Goal: Task Accomplishment & Management: Use online tool/utility

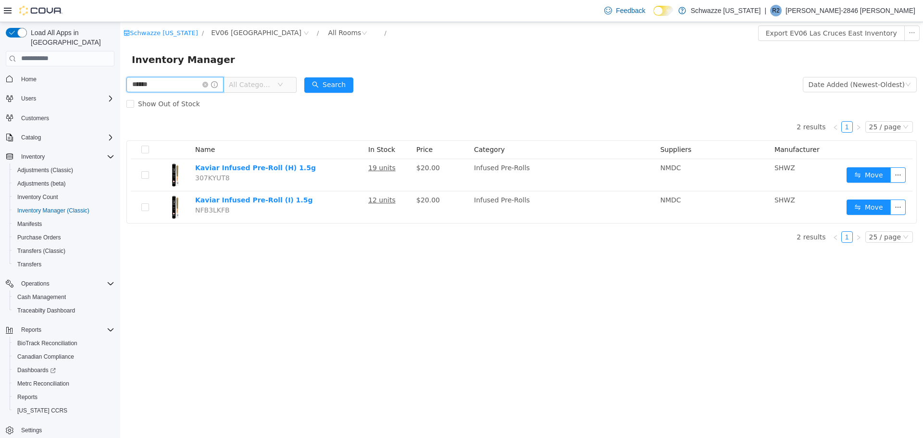
click at [190, 83] on input "******" at bounding box center [174, 83] width 97 height 15
type input "****"
click at [353, 85] on button "Search" at bounding box center [328, 84] width 49 height 15
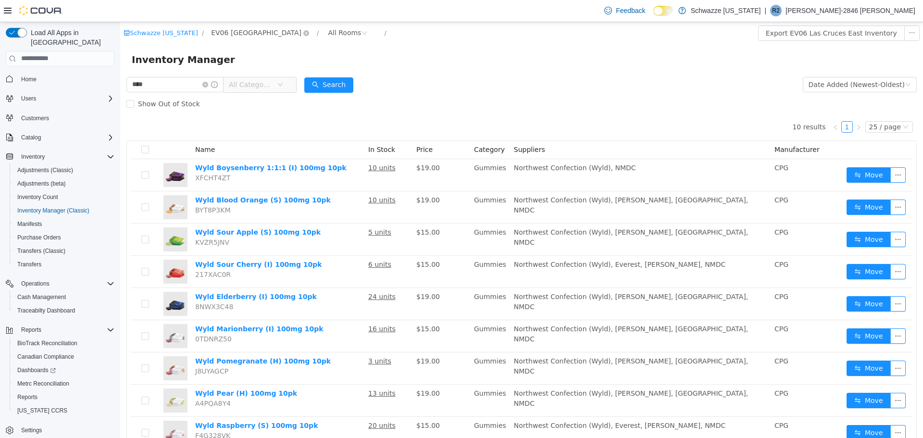
click at [213, 33] on span "EV06 [GEOGRAPHIC_DATA]" at bounding box center [256, 32] width 90 height 11
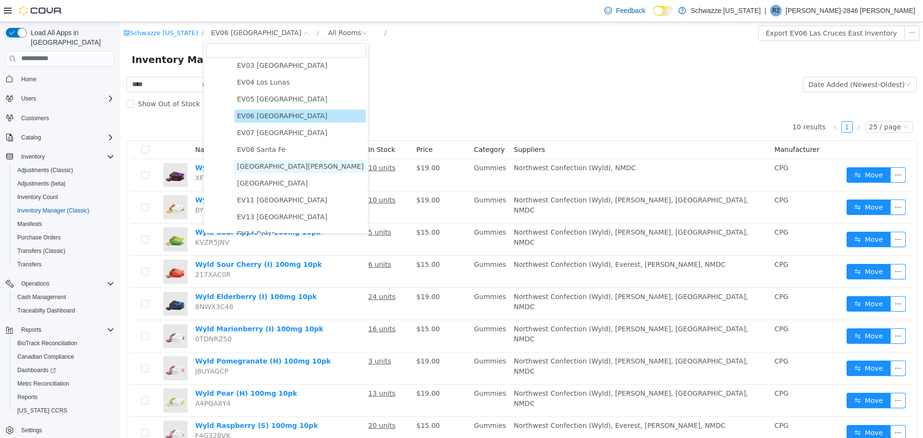
scroll to position [96, 0]
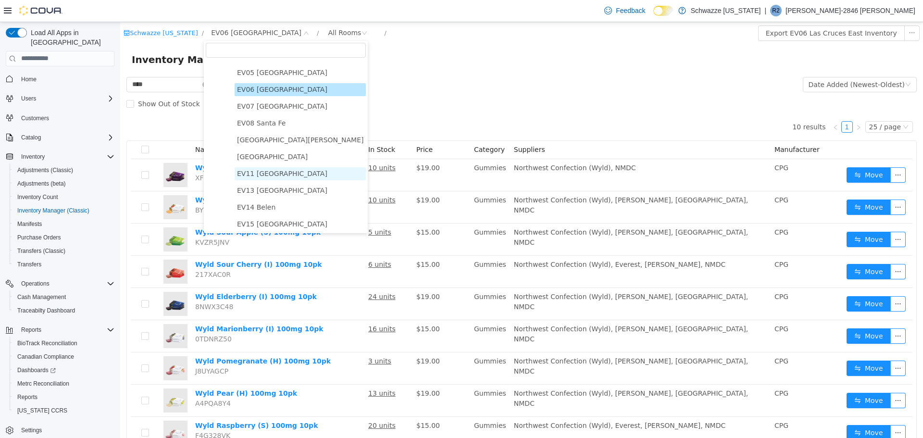
click at [253, 176] on span "EV11 [GEOGRAPHIC_DATA]" at bounding box center [282, 173] width 90 height 8
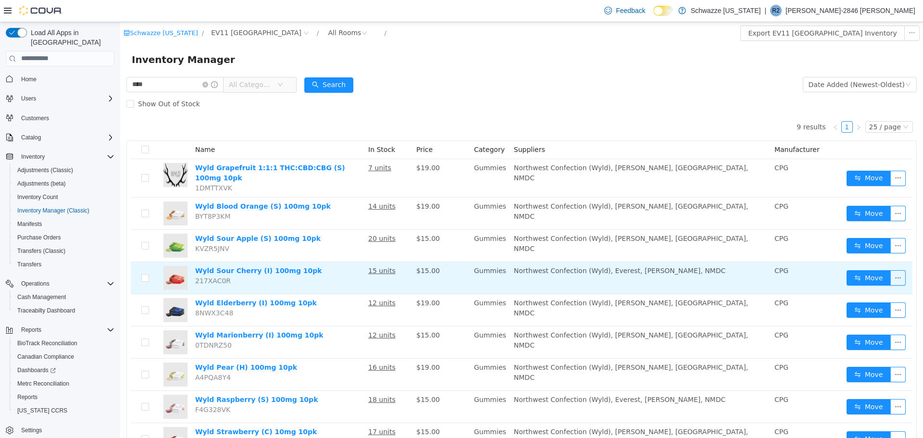
scroll to position [38, 0]
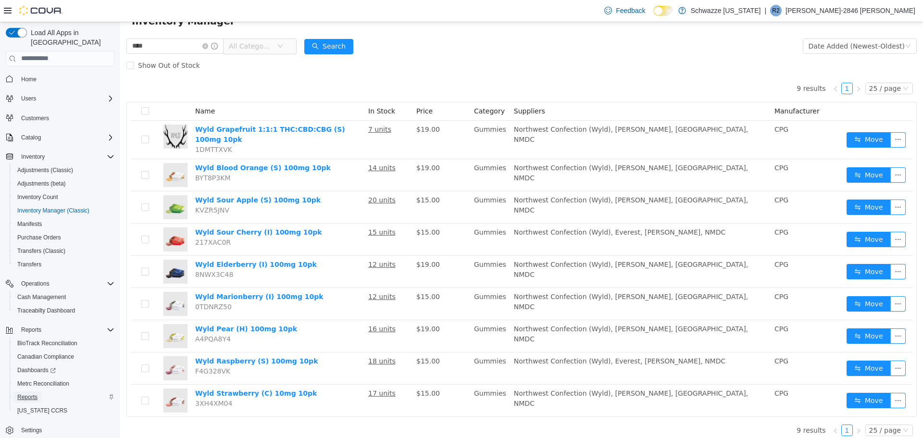
click at [31, 393] on span "Reports" at bounding box center [27, 397] width 20 height 8
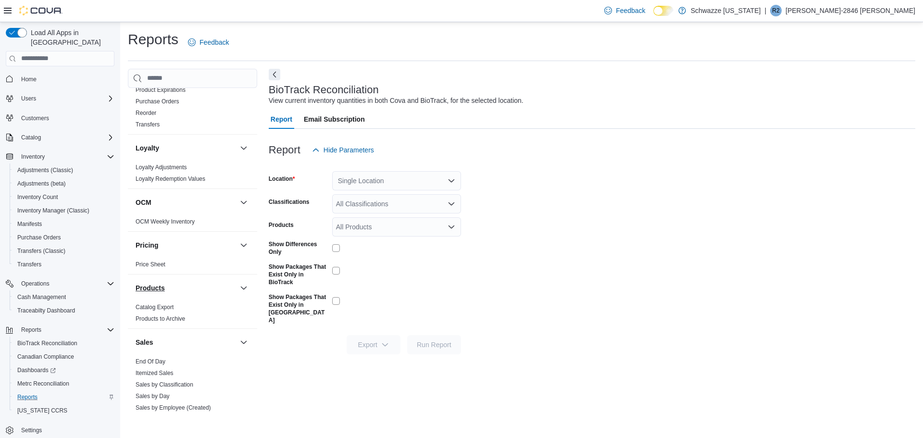
scroll to position [577, 0]
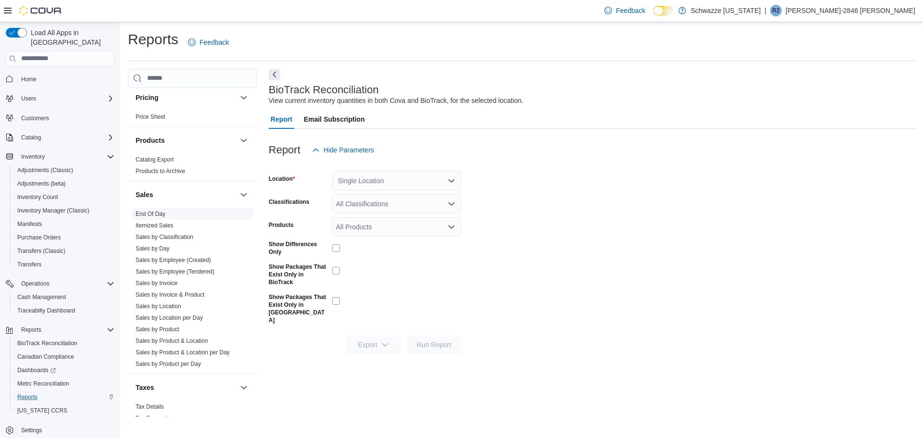
click at [152, 215] on link "End Of Day" at bounding box center [151, 214] width 30 height 7
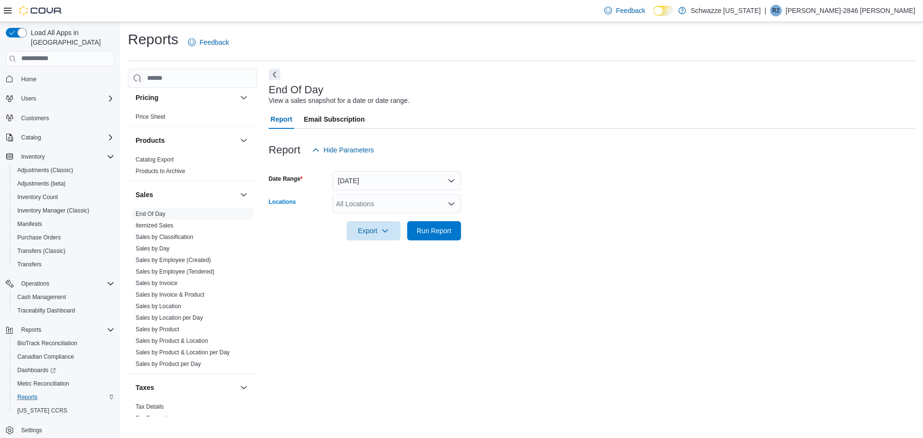
click at [382, 205] on div "All Locations" at bounding box center [396, 203] width 129 height 19
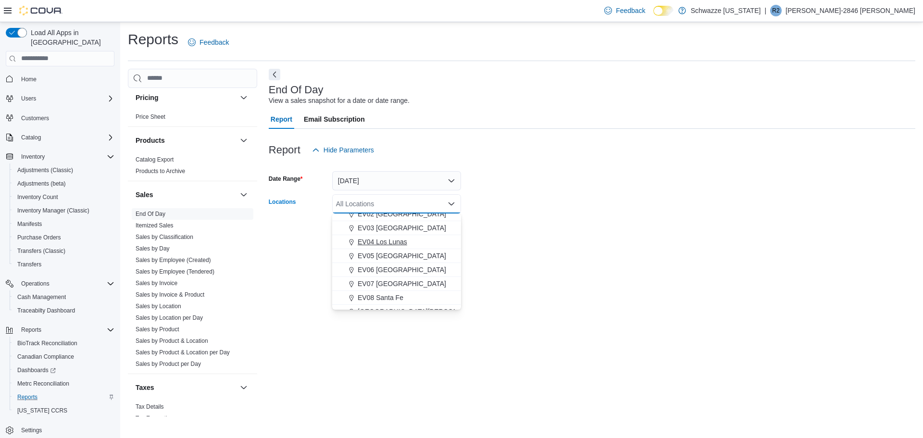
scroll to position [96, 0]
click at [364, 291] on span "EV11 [GEOGRAPHIC_DATA]" at bounding box center [402, 292] width 88 height 10
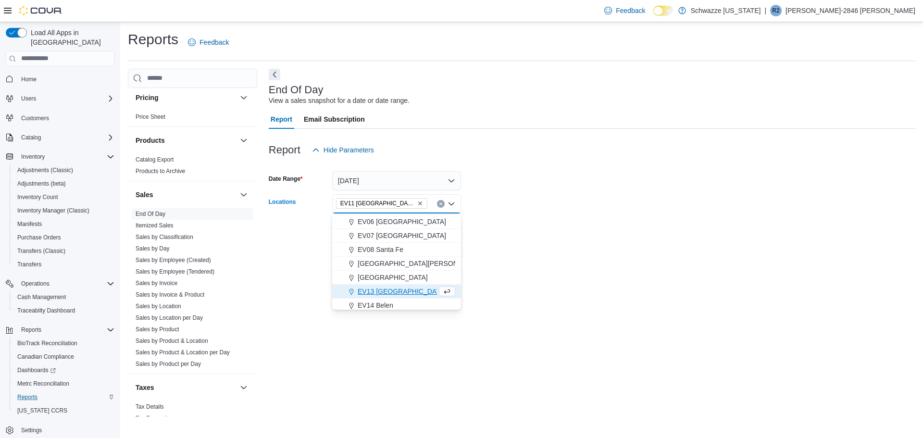
click at [549, 230] on form "Date Range [DATE] Locations [GEOGRAPHIC_DATA] [GEOGRAPHIC_DATA] [GEOGRAPHIC_DAT…" at bounding box center [592, 200] width 647 height 81
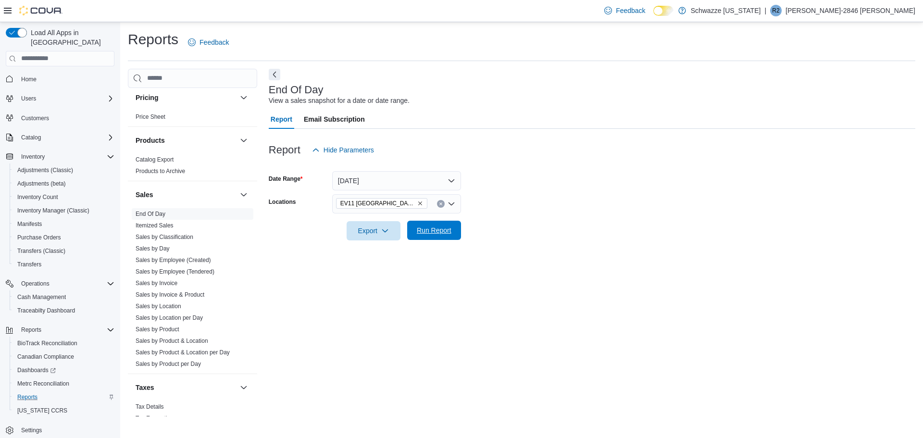
click at [444, 222] on span "Run Report" at bounding box center [434, 230] width 42 height 19
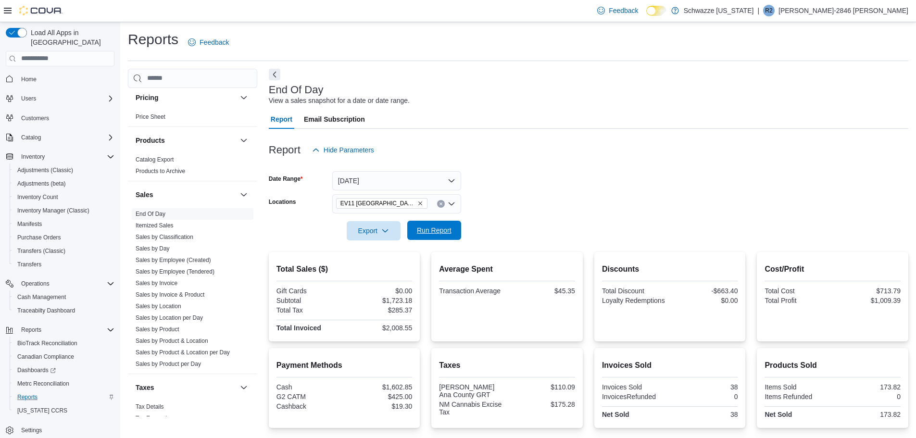
click at [451, 235] on span "Run Report" at bounding box center [434, 230] width 42 height 19
click at [46, 193] on span "Inventory Count" at bounding box center [37, 197] width 41 height 8
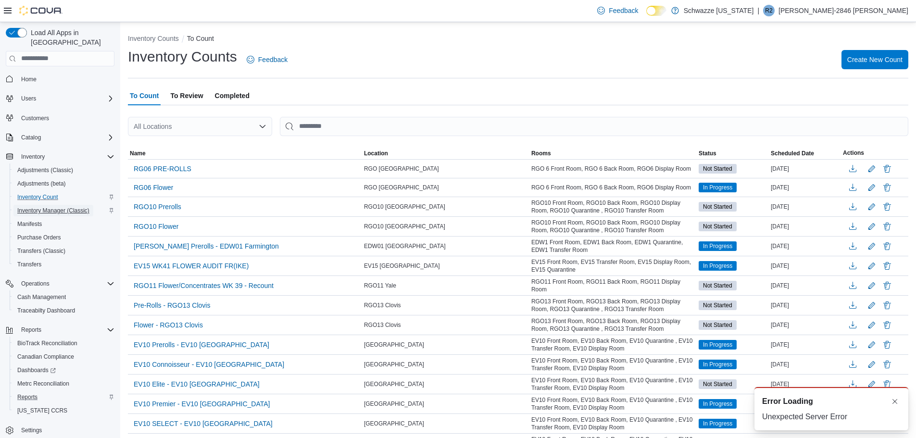
click at [47, 207] on span "Inventory Manager (Classic)" at bounding box center [53, 211] width 72 height 8
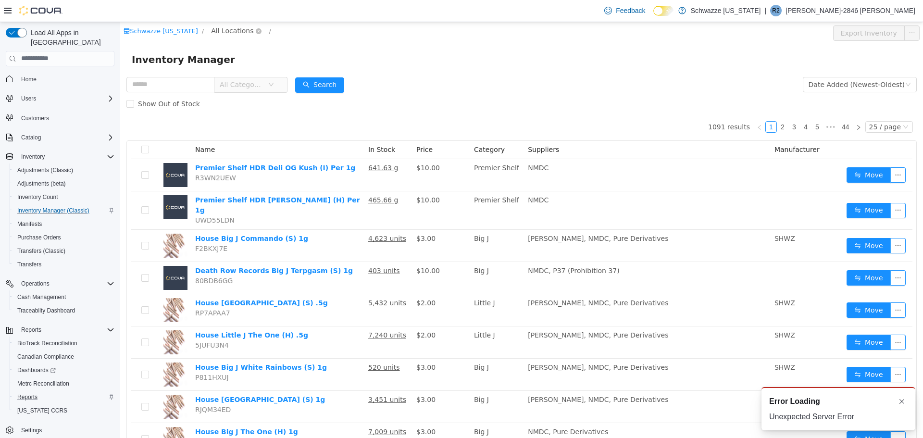
click at [231, 34] on span "All Locations" at bounding box center [232, 30] width 42 height 11
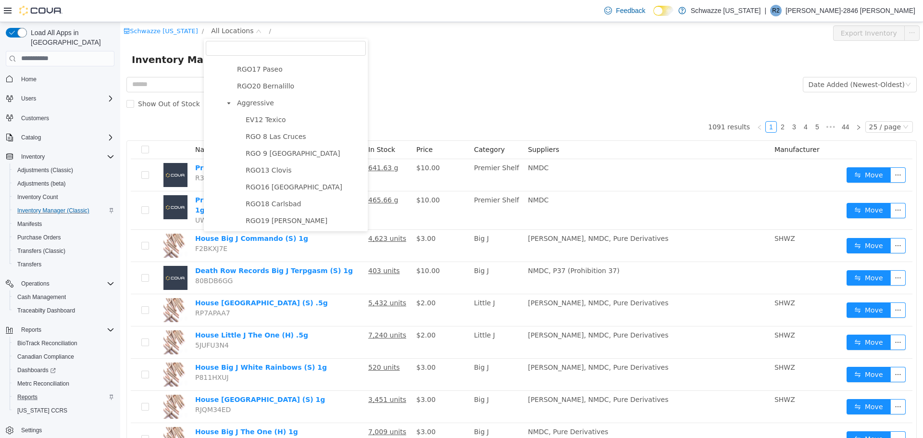
scroll to position [528, 0]
click at [279, 141] on ul "EV12 Texico RGO 8 Las Cruces RGO 9 [GEOGRAPHIC_DATA] RGO13 Clovis RGO16 Alamogo…" at bounding box center [294, 170] width 143 height 114
click at [276, 138] on span "RGO 8 Las Cruces" at bounding box center [276, 136] width 61 height 8
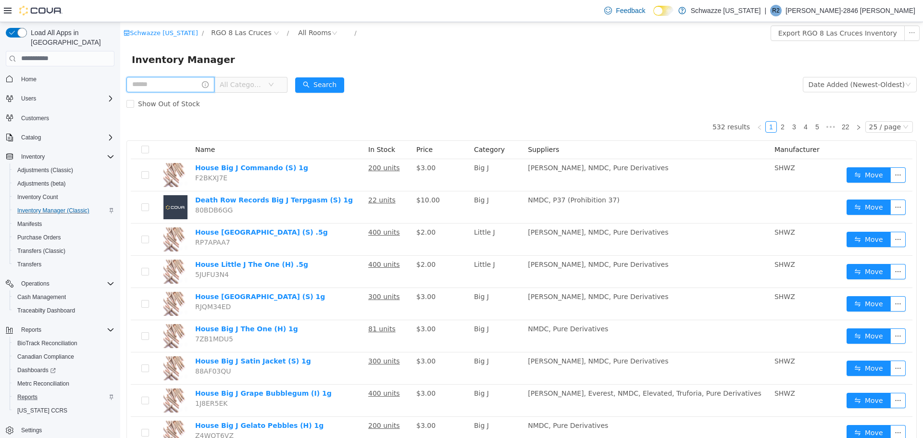
click at [179, 83] on input "text" at bounding box center [170, 83] width 88 height 15
type input "****"
